Goal: Task Accomplishment & Management: Manage account settings

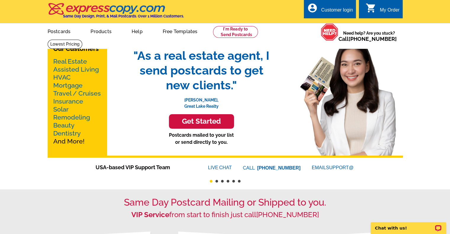
click at [325, 8] on div "Customer login" at bounding box center [337, 11] width 32 height 8
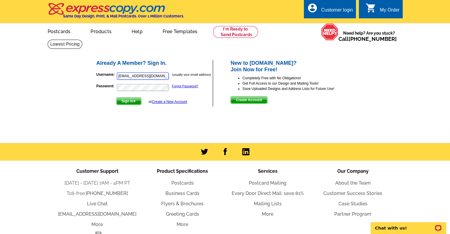
click at [160, 75] on input "[EMAIL_ADDRESS][DOMAIN_NAME]" at bounding box center [143, 76] width 52 height 7
type input "[EMAIL_ADDRESS][DOMAIN_NAME]"
click at [134, 101] on span "Sign In" at bounding box center [129, 101] width 25 height 7
